Goal: Task Accomplishment & Management: Use online tool/utility

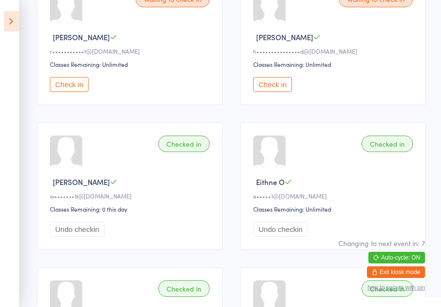
scroll to position [182, 0]
click at [16, 23] on icon at bounding box center [11, 21] width 15 height 20
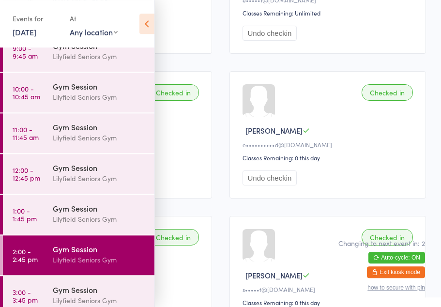
scroll to position [378, 0]
click at [84, 301] on div "Lilyfield Seniors Gym" at bounding box center [99, 300] width 93 height 11
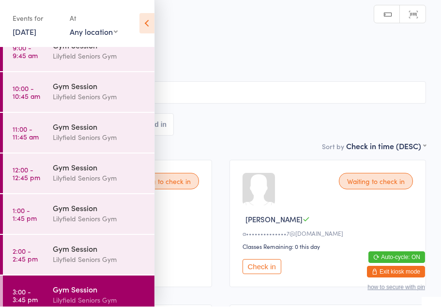
click at [150, 17] on icon at bounding box center [146, 24] width 15 height 20
click at [140, 20] on icon at bounding box center [146, 24] width 15 height 20
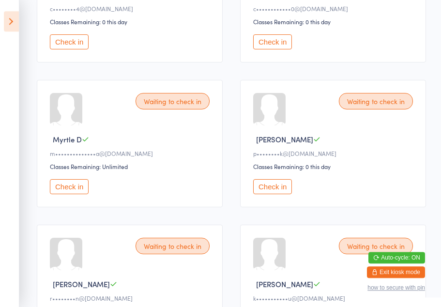
scroll to position [370, 0]
click at [71, 194] on button "Check in" at bounding box center [69, 186] width 39 height 15
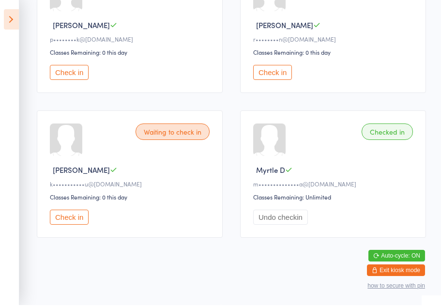
scroll to position [493, 0]
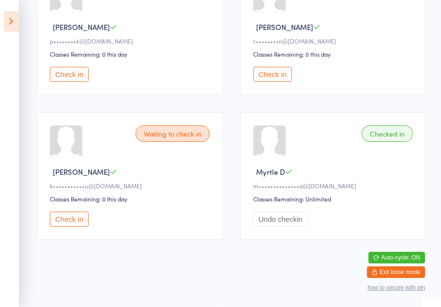
click at [86, 217] on button "Check in" at bounding box center [69, 218] width 39 height 15
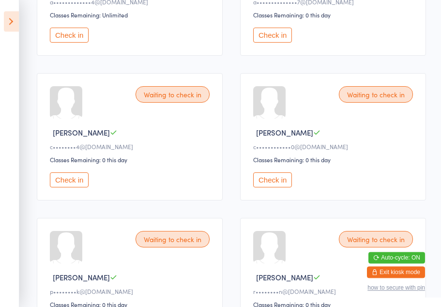
scroll to position [232, 0]
click at [280, 187] on button "Check in" at bounding box center [272, 179] width 39 height 15
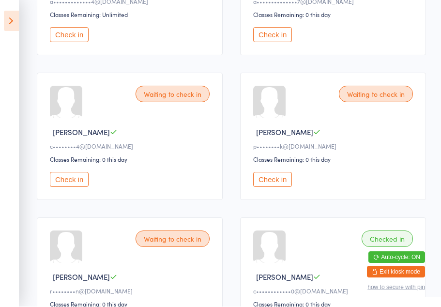
click at [271, 185] on button "Check in" at bounding box center [272, 179] width 39 height 15
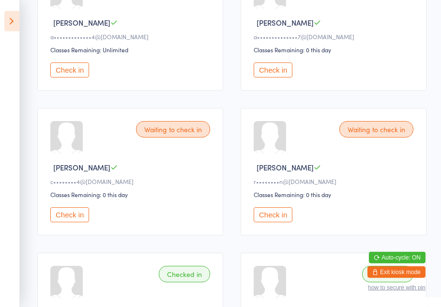
scroll to position [0, 0]
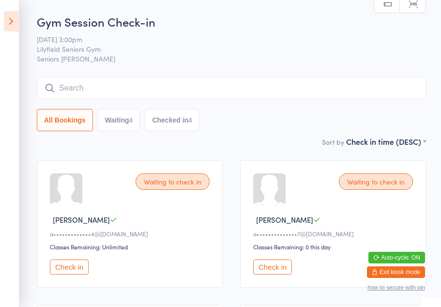
click at [276, 272] on button "Check in" at bounding box center [272, 266] width 39 height 15
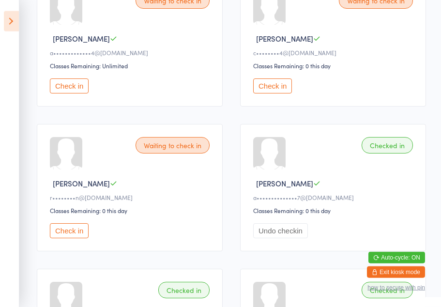
scroll to position [181, 0]
click at [221, 228] on div "Waiting to check in [PERSON_NAME] r••••••••n@[DOMAIN_NAME] Classes Remaining: 0…" at bounding box center [130, 186] width 186 height 127
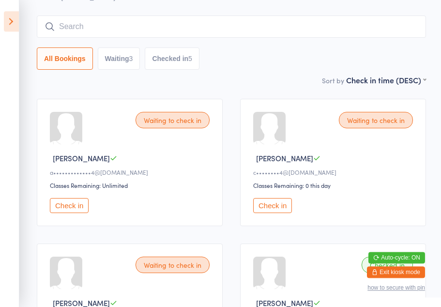
scroll to position [60, 0]
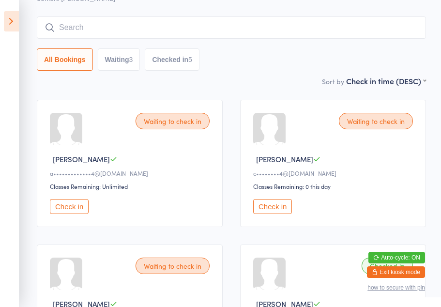
click at [273, 211] on button "Check in" at bounding box center [272, 206] width 39 height 15
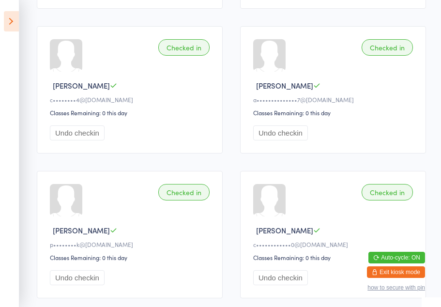
scroll to position [278, 0]
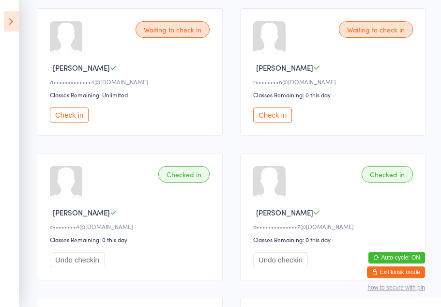
click at [276, 122] on button "Check in" at bounding box center [272, 114] width 39 height 15
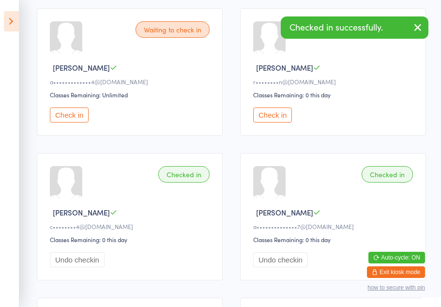
click at [57, 122] on button "Check in" at bounding box center [69, 114] width 39 height 15
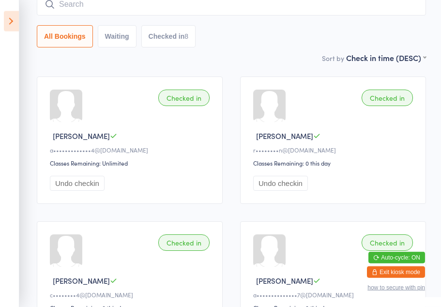
scroll to position [0, 0]
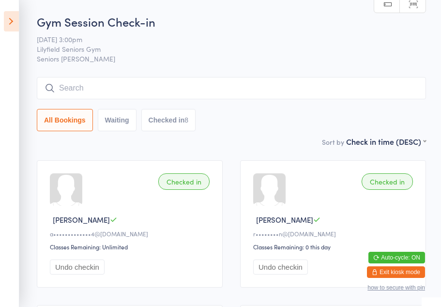
click at [13, 15] on icon at bounding box center [11, 21] width 15 height 20
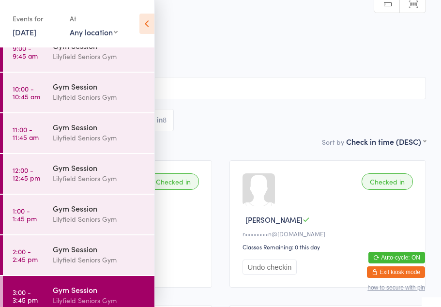
click at [146, 31] on icon at bounding box center [146, 24] width 15 height 20
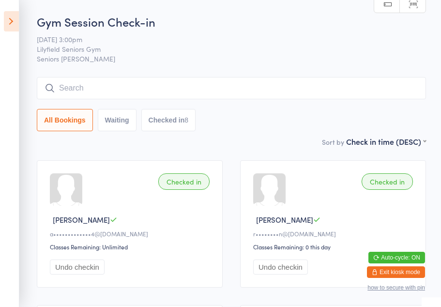
click at [12, 20] on icon at bounding box center [11, 21] width 15 height 20
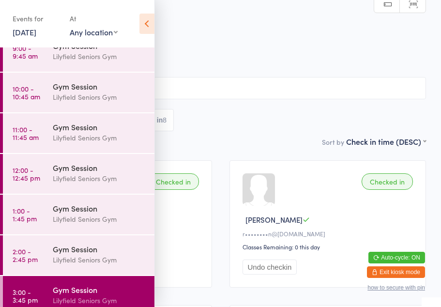
click at [114, 250] on div "Gym Session" at bounding box center [99, 248] width 93 height 11
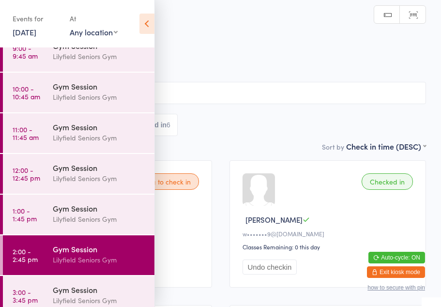
click at [144, 18] on icon at bounding box center [146, 24] width 15 height 20
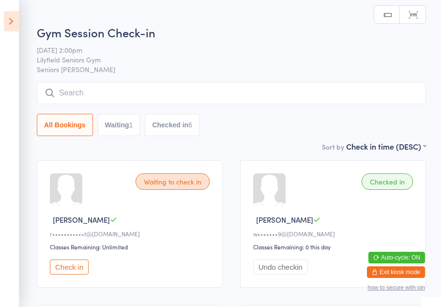
click at [130, 127] on div "1" at bounding box center [131, 125] width 4 height 8
select select "0"
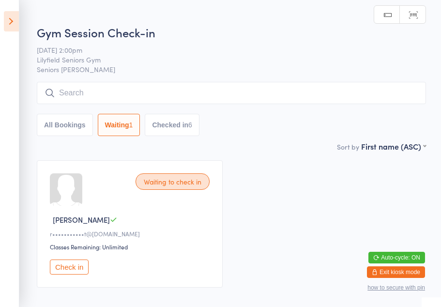
click at [78, 270] on button "Check in" at bounding box center [69, 266] width 39 height 15
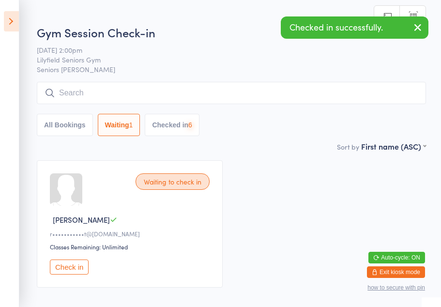
click at [18, 29] on icon at bounding box center [11, 21] width 15 height 20
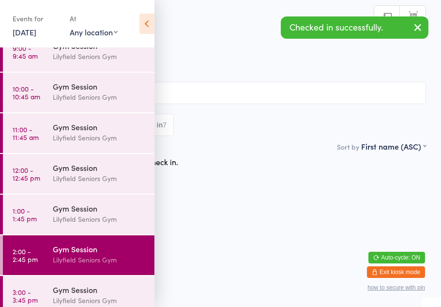
click at [106, 213] on div "Gym Session" at bounding box center [99, 208] width 93 height 11
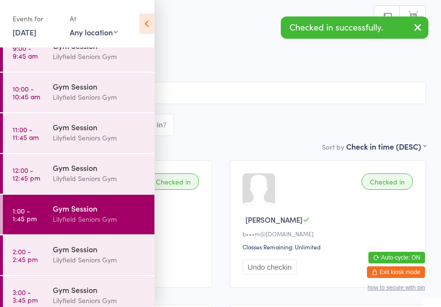
click at [144, 28] on icon at bounding box center [146, 24] width 15 height 20
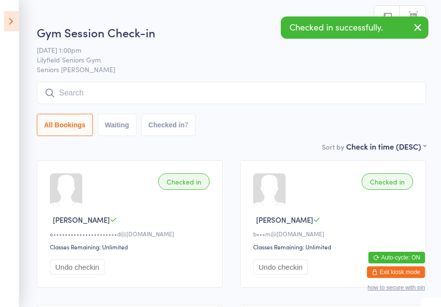
click at [14, 17] on icon at bounding box center [11, 21] width 15 height 20
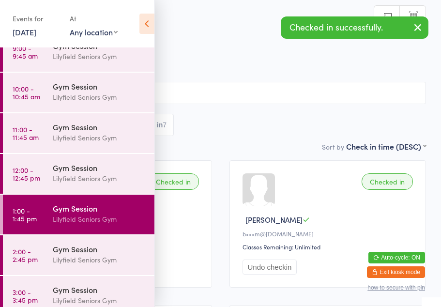
click at [104, 178] on div "Lilyfield Seniors Gym" at bounding box center [99, 178] width 93 height 11
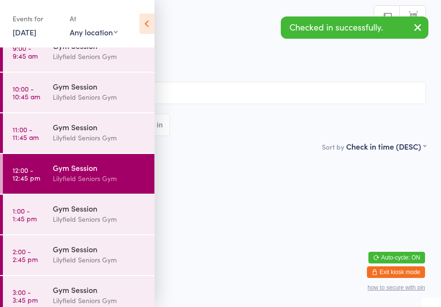
click at [143, 29] on icon at bounding box center [146, 24] width 15 height 20
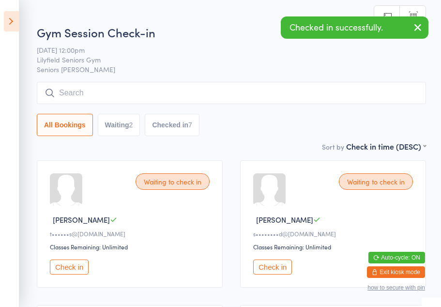
click at [127, 129] on button "Waiting 2" at bounding box center [119, 125] width 43 height 22
select select "0"
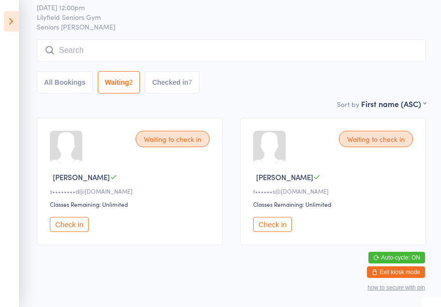
scroll to position [50, 0]
